Goal: Information Seeking & Learning: Learn about a topic

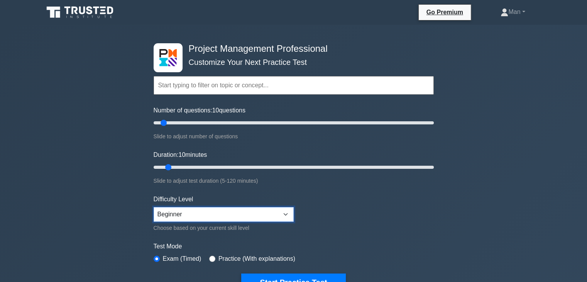
click at [211, 213] on select "Beginner Intermediate Expert" at bounding box center [224, 214] width 140 height 15
select select "expert"
click at [154, 207] on select "Beginner Intermediate Expert" at bounding box center [224, 214] width 140 height 15
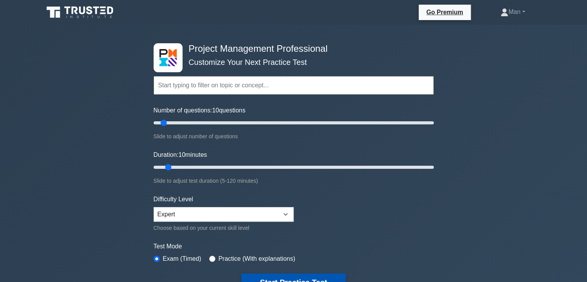
click at [267, 278] on button "Start Practice Test" at bounding box center [293, 282] width 104 height 18
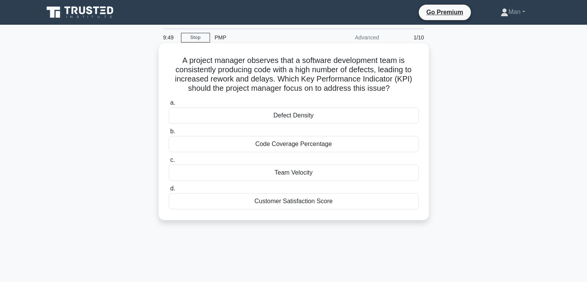
click at [292, 119] on div "Defect Density" at bounding box center [294, 115] width 250 height 16
click at [169, 105] on input "a. Defect Density" at bounding box center [169, 102] width 0 height 5
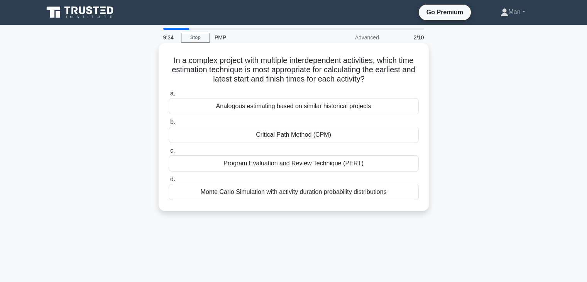
click at [282, 140] on div "Critical Path Method (CPM)" at bounding box center [294, 135] width 250 height 16
click at [169, 125] on input "b. Critical Path Method (CPM)" at bounding box center [169, 122] width 0 height 5
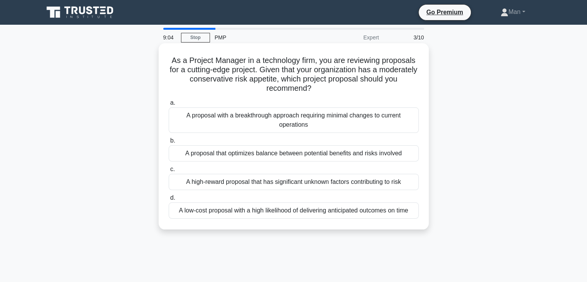
click at [300, 118] on div "A proposal with a breakthrough approach requiring minimal changes to current op…" at bounding box center [294, 119] width 250 height 25
click at [169, 105] on input "a. A proposal with a breakthrough approach requiring minimal changes to current…" at bounding box center [169, 102] width 0 height 5
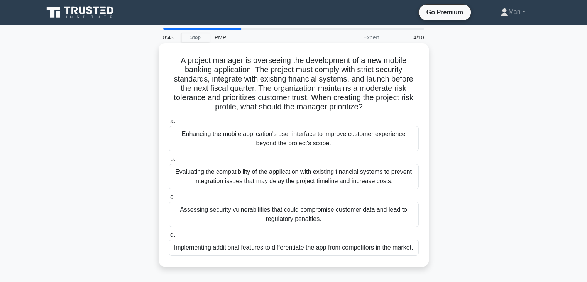
click at [286, 171] on div "Evaluating the compatibility of the application with existing financial systems…" at bounding box center [294, 176] width 250 height 25
click at [169, 162] on input "b. Evaluating the compatibility of the application with existing financial syst…" at bounding box center [169, 159] width 0 height 5
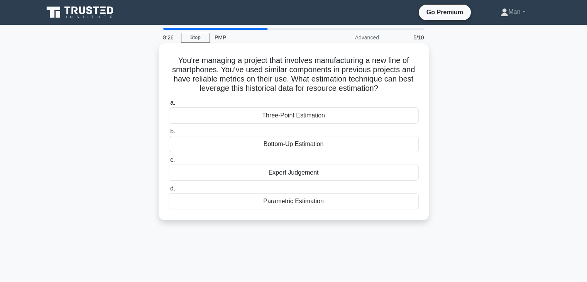
click at [300, 204] on div "Parametric Estimation" at bounding box center [294, 201] width 250 height 16
click at [169, 191] on input "d. Parametric Estimation" at bounding box center [169, 188] width 0 height 5
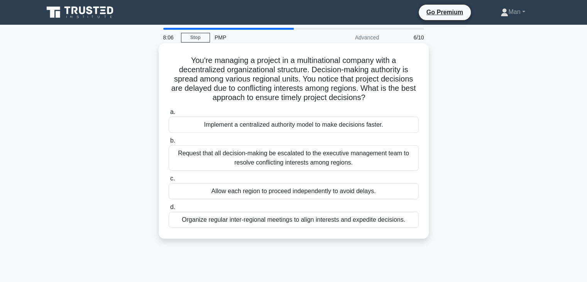
click at [305, 220] on div "Organize regular inter-regional meetings to align interests and expedite decisi…" at bounding box center [294, 219] width 250 height 16
click at [169, 209] on input "d. Organize regular inter-regional meetings to align interests and expedite dec…" at bounding box center [169, 206] width 0 height 5
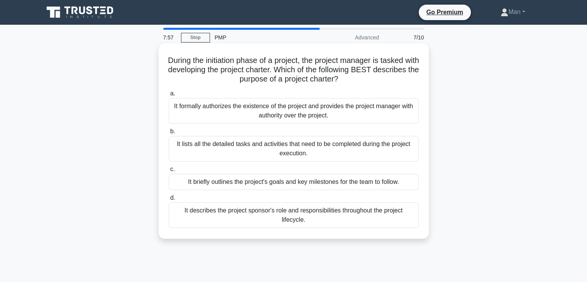
click at [302, 145] on div "It lists all the detailed tasks and activities that need to be completed during…" at bounding box center [294, 148] width 250 height 25
click at [169, 134] on input "b. It lists all the detailed tasks and activities that need to be completed dur…" at bounding box center [169, 131] width 0 height 5
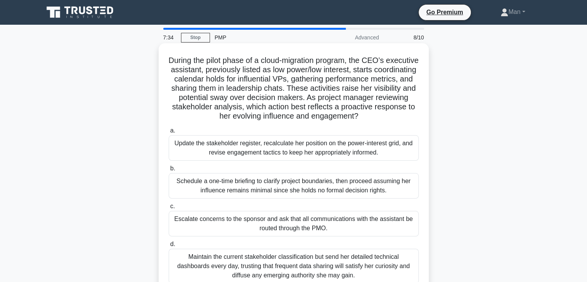
click at [286, 260] on div "Maintain the current stakeholder classification but send her detailed technical…" at bounding box center [294, 265] width 250 height 35
click at [169, 246] on input "d. Maintain the current stakeholder classification but send her detailed techni…" at bounding box center [169, 243] width 0 height 5
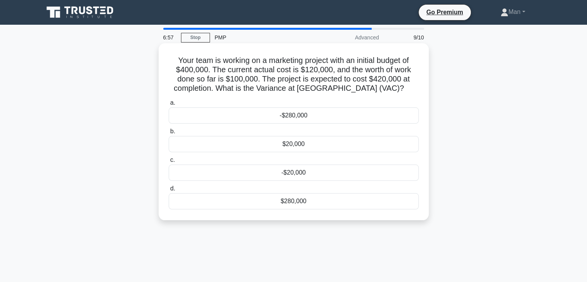
click at [292, 174] on div "-$20,000" at bounding box center [294, 172] width 250 height 16
click at [169, 162] on input "c. -$20,000" at bounding box center [169, 159] width 0 height 5
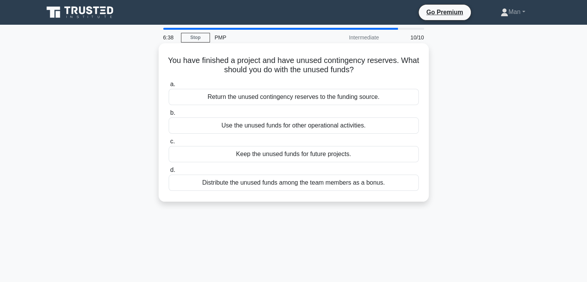
click at [270, 99] on div "Return the unused contingency reserves to the funding source." at bounding box center [294, 97] width 250 height 16
click at [169, 87] on input "a. Return the unused contingency reserves to the funding source." at bounding box center [169, 84] width 0 height 5
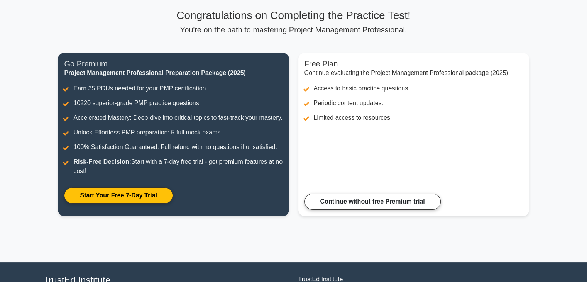
scroll to position [35, 0]
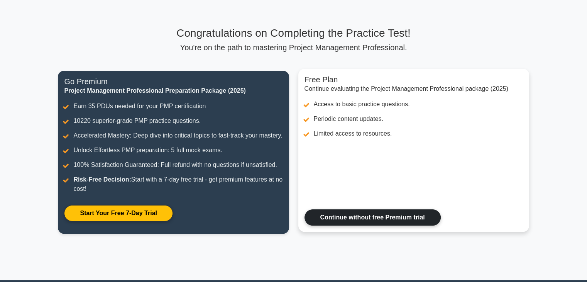
click at [379, 225] on link "Continue without free Premium trial" at bounding box center [372, 217] width 136 height 16
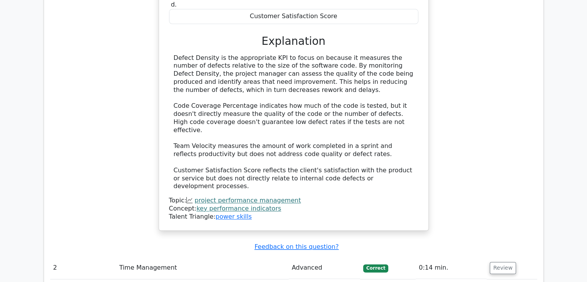
scroll to position [987, 0]
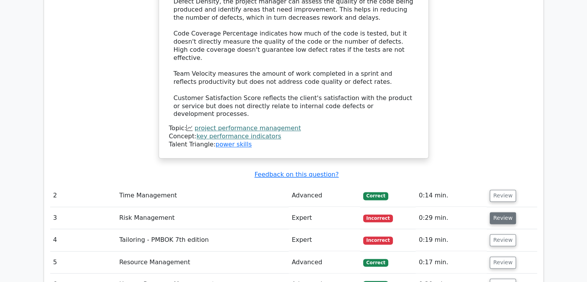
click at [501, 212] on button "Review" at bounding box center [502, 218] width 26 height 12
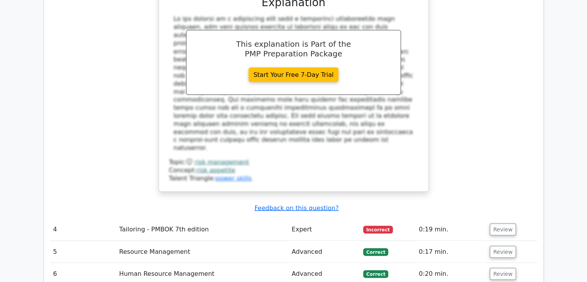
scroll to position [1419, 0]
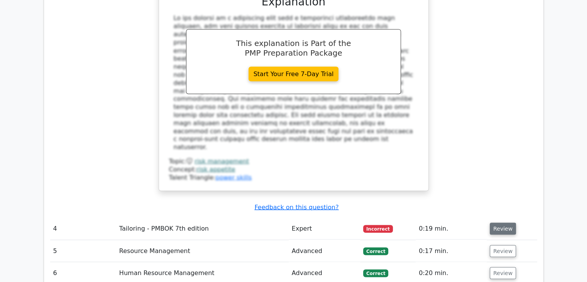
click at [505, 222] on button "Review" at bounding box center [502, 228] width 26 height 12
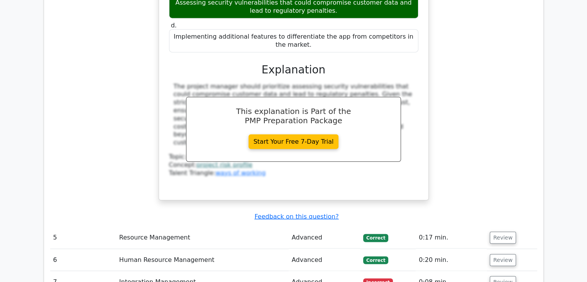
scroll to position [1913, 0]
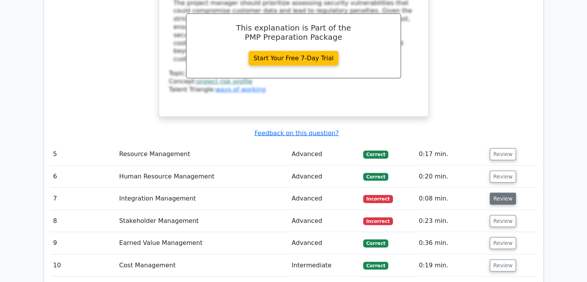
click at [497, 192] on button "Review" at bounding box center [502, 198] width 26 height 12
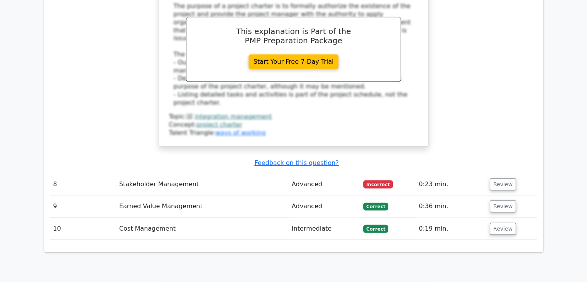
scroll to position [2330, 0]
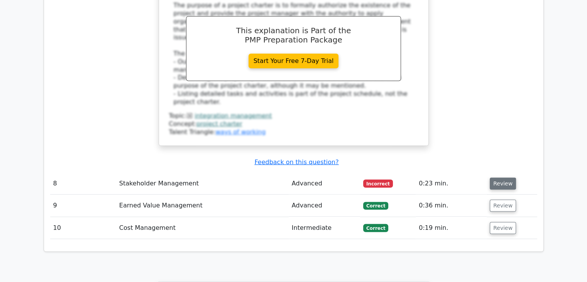
click at [499, 177] on button "Review" at bounding box center [502, 183] width 26 height 12
